Goal: Navigation & Orientation: Find specific page/section

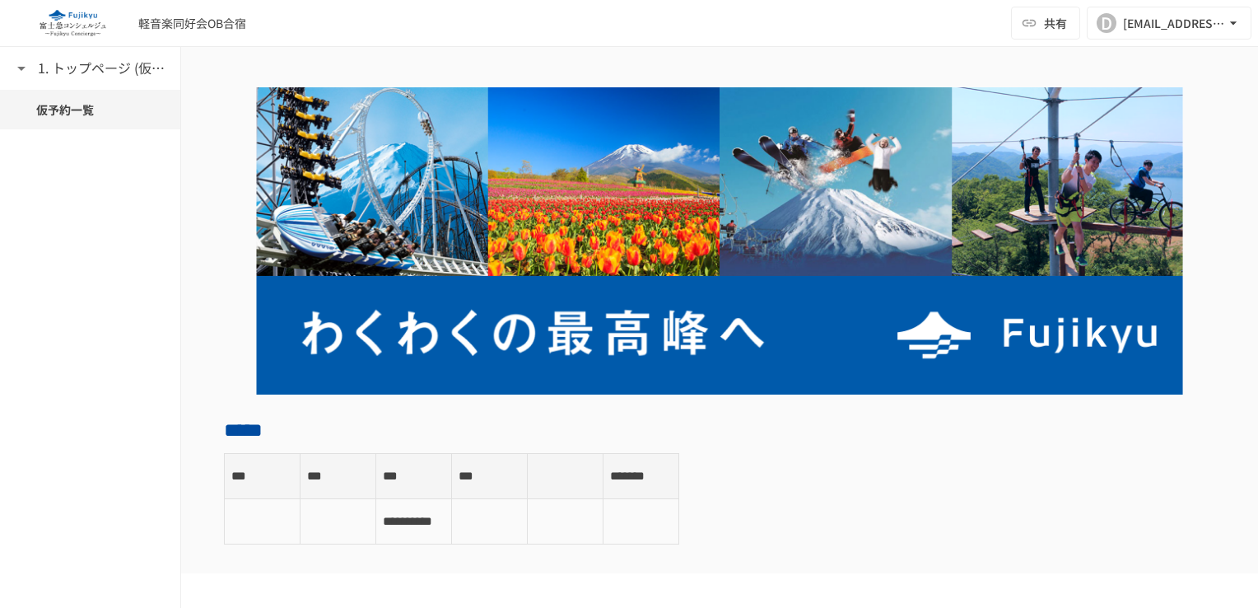
scroll to position [82, 0]
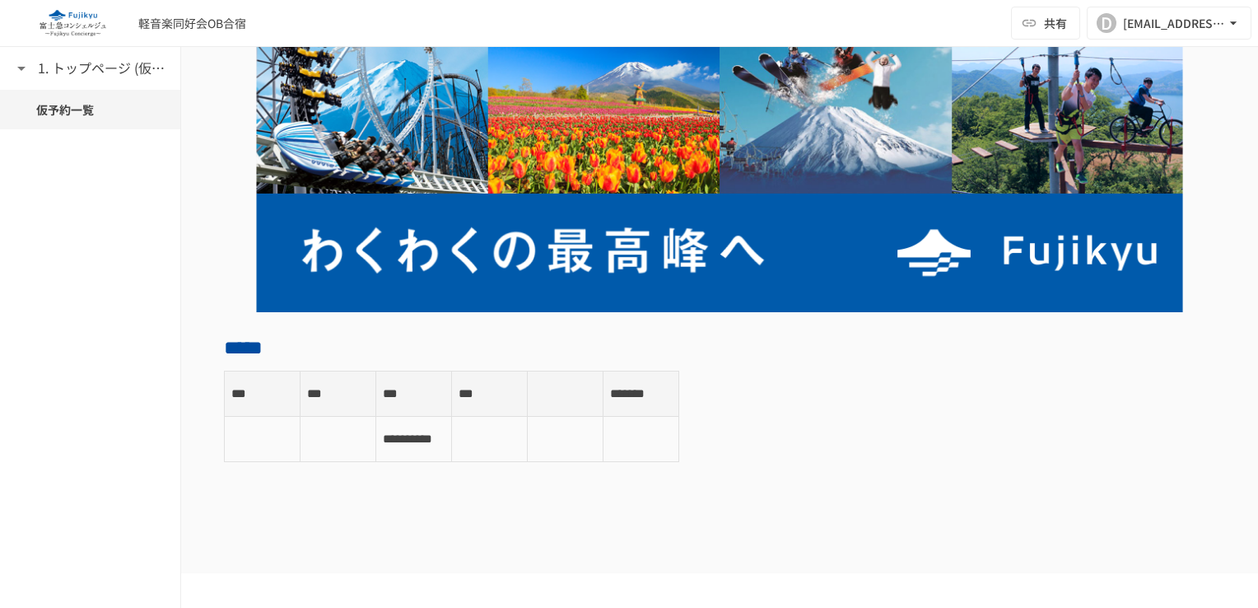
click at [1028, 399] on div "**********" at bounding box center [719, 416] width 991 height 91
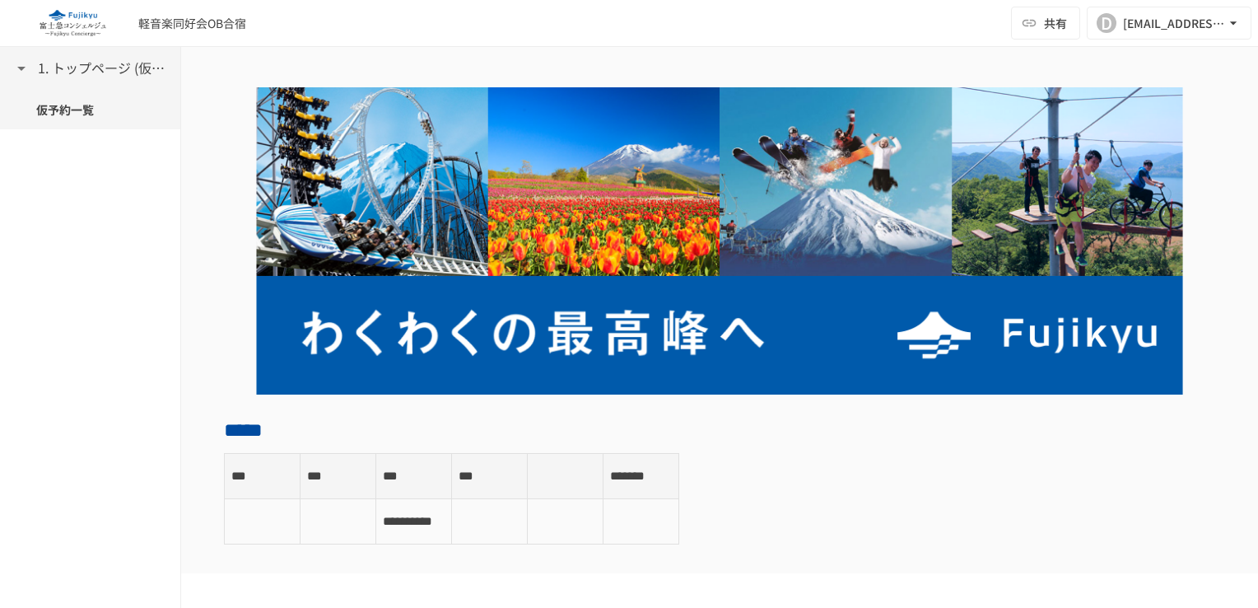
click at [126, 77] on h6 "1. トップページ (仮予約一覧)" at bounding box center [104, 68] width 132 height 21
click at [126, 77] on h6 "1. トップページ (仮予約一覧)" at bounding box center [86, 68] width 132 height 21
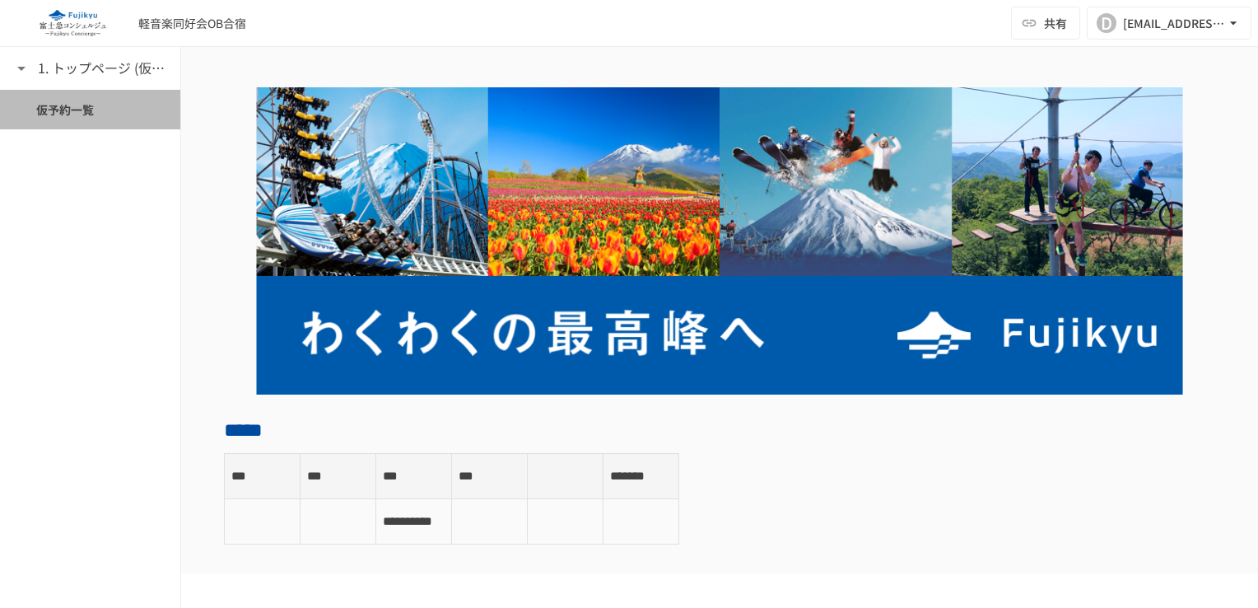
click at [114, 112] on span "仮予約一覧" at bounding box center [90, 109] width 108 height 18
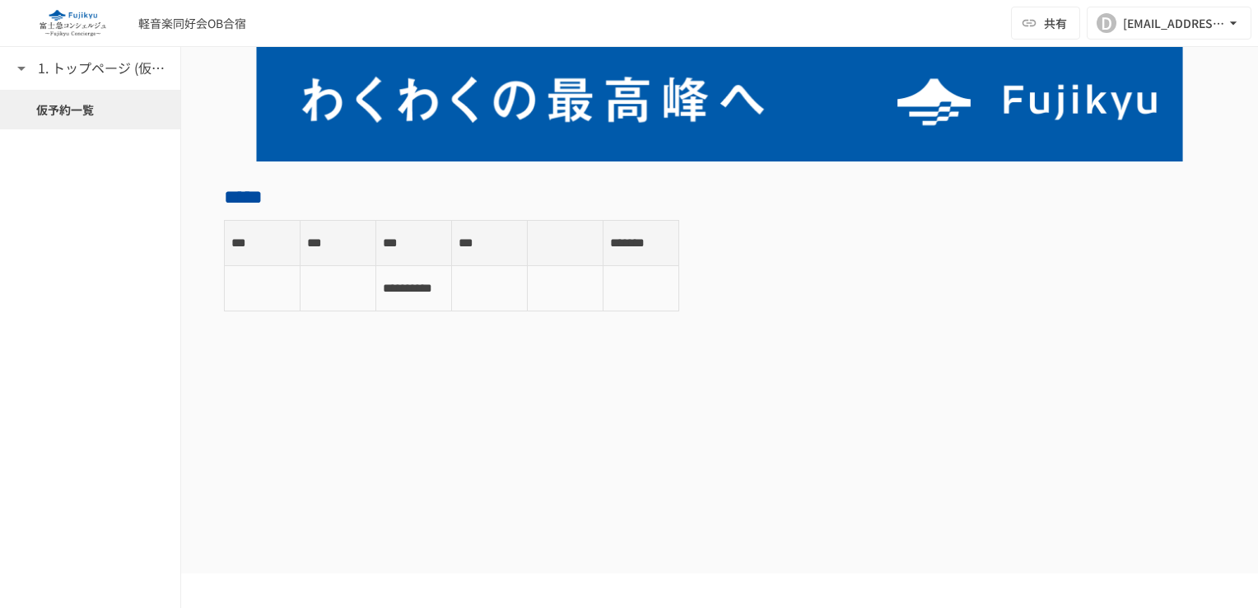
scroll to position [329, 0]
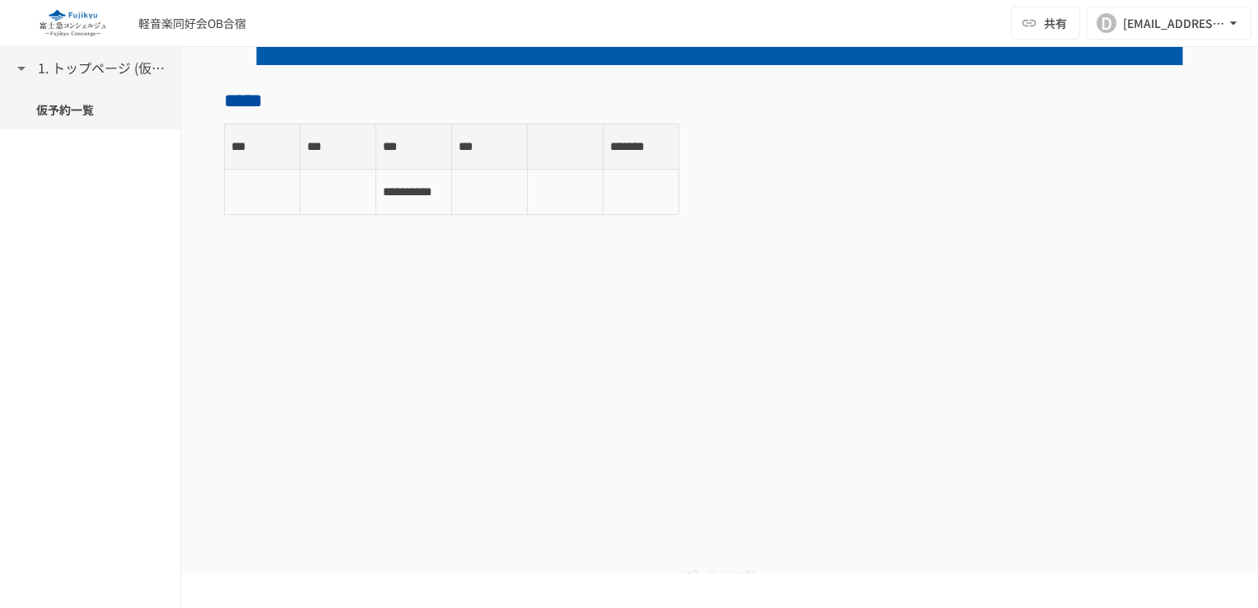
click at [100, 76] on h6 "1. トップページ (仮予約一覧)" at bounding box center [104, 68] width 132 height 21
click at [100, 69] on h6 "1. トップページ (仮予約一覧)" at bounding box center [86, 68] width 132 height 21
click at [102, 36] on div "軽音楽同好会OB合宿 共有 D daiki-ueno@fujikyu.co.jp" at bounding box center [629, 23] width 1258 height 47
click at [89, 26] on img at bounding box center [72, 23] width 105 height 26
